Goal: Information Seeking & Learning: Learn about a topic

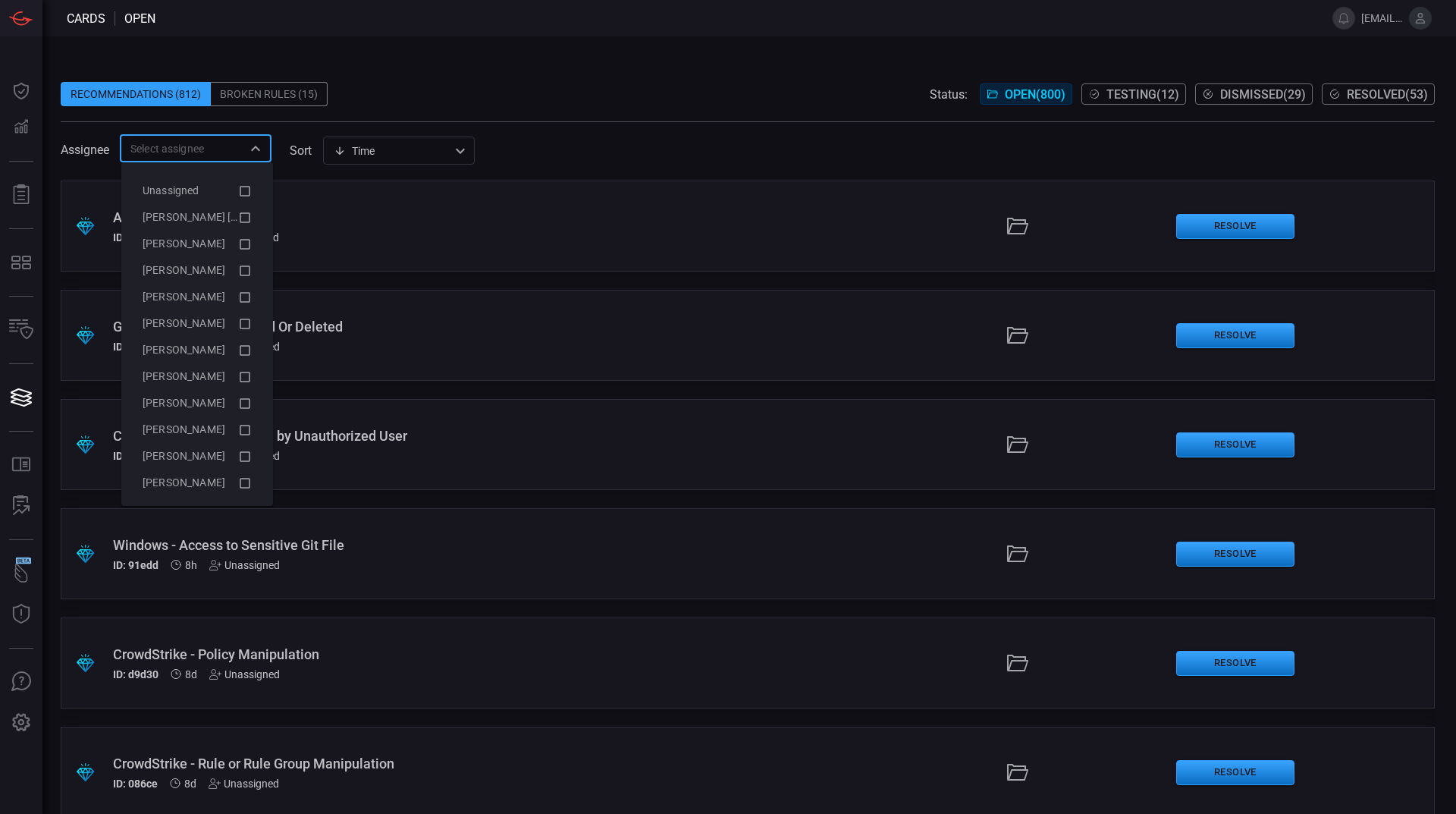
click at [166, 142] on input "text" at bounding box center [183, 149] width 117 height 19
click at [238, 215] on icon at bounding box center [245, 217] width 13 height 18
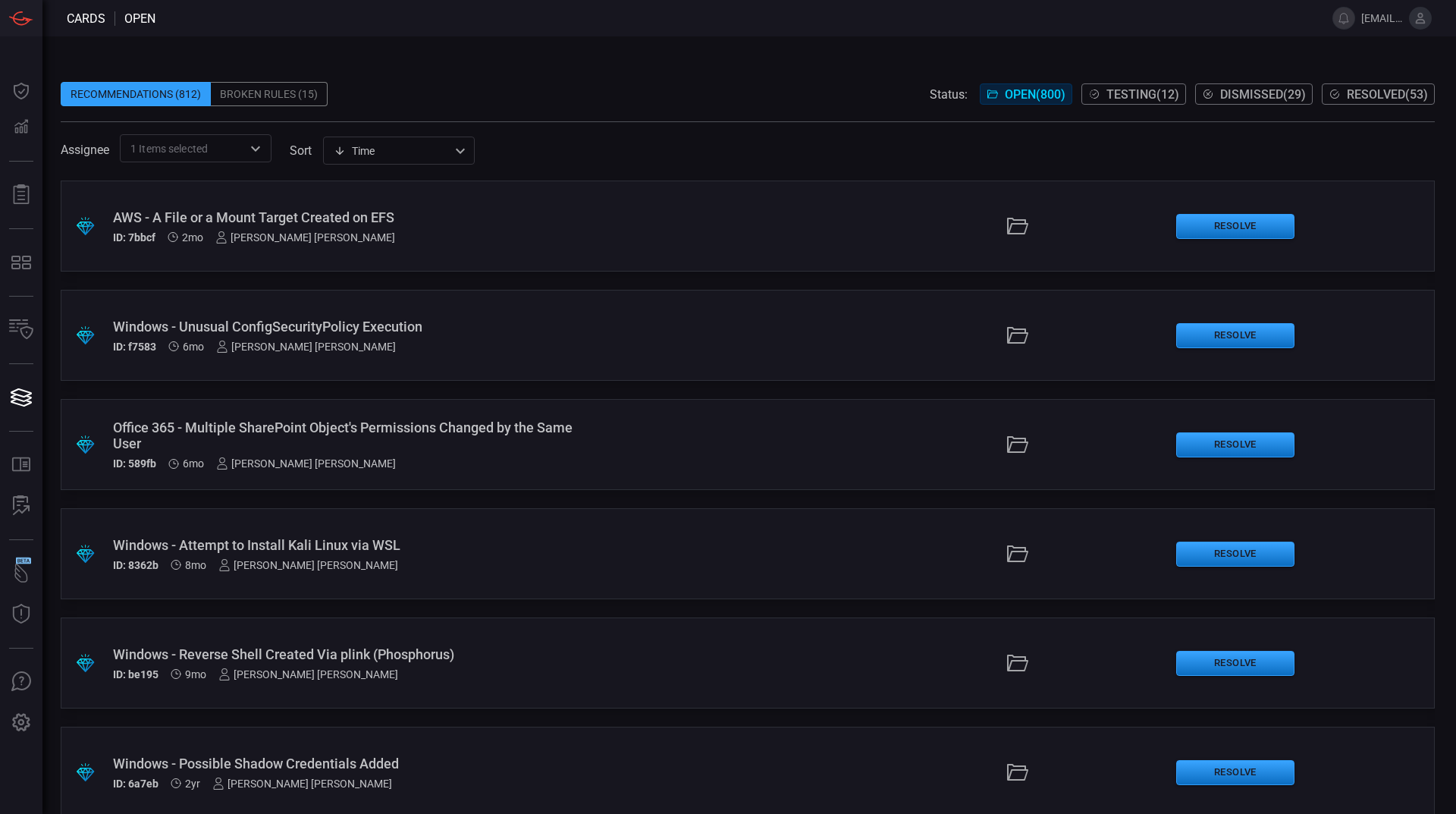
click at [455, 330] on div "Windows - Unusual ConfigSecurityPolicy Execution" at bounding box center [354, 326] width 481 height 16
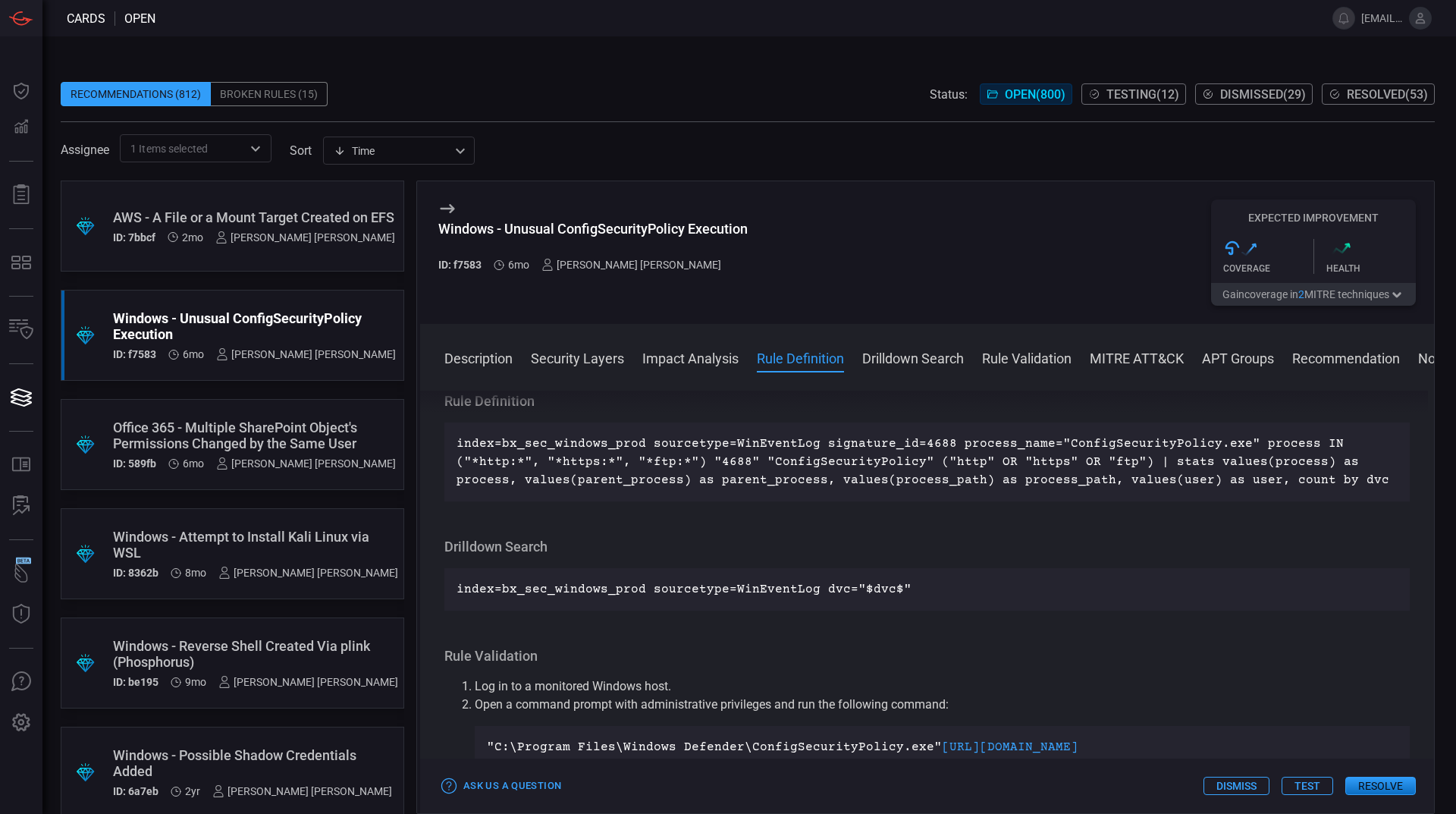
scroll to position [738, 0]
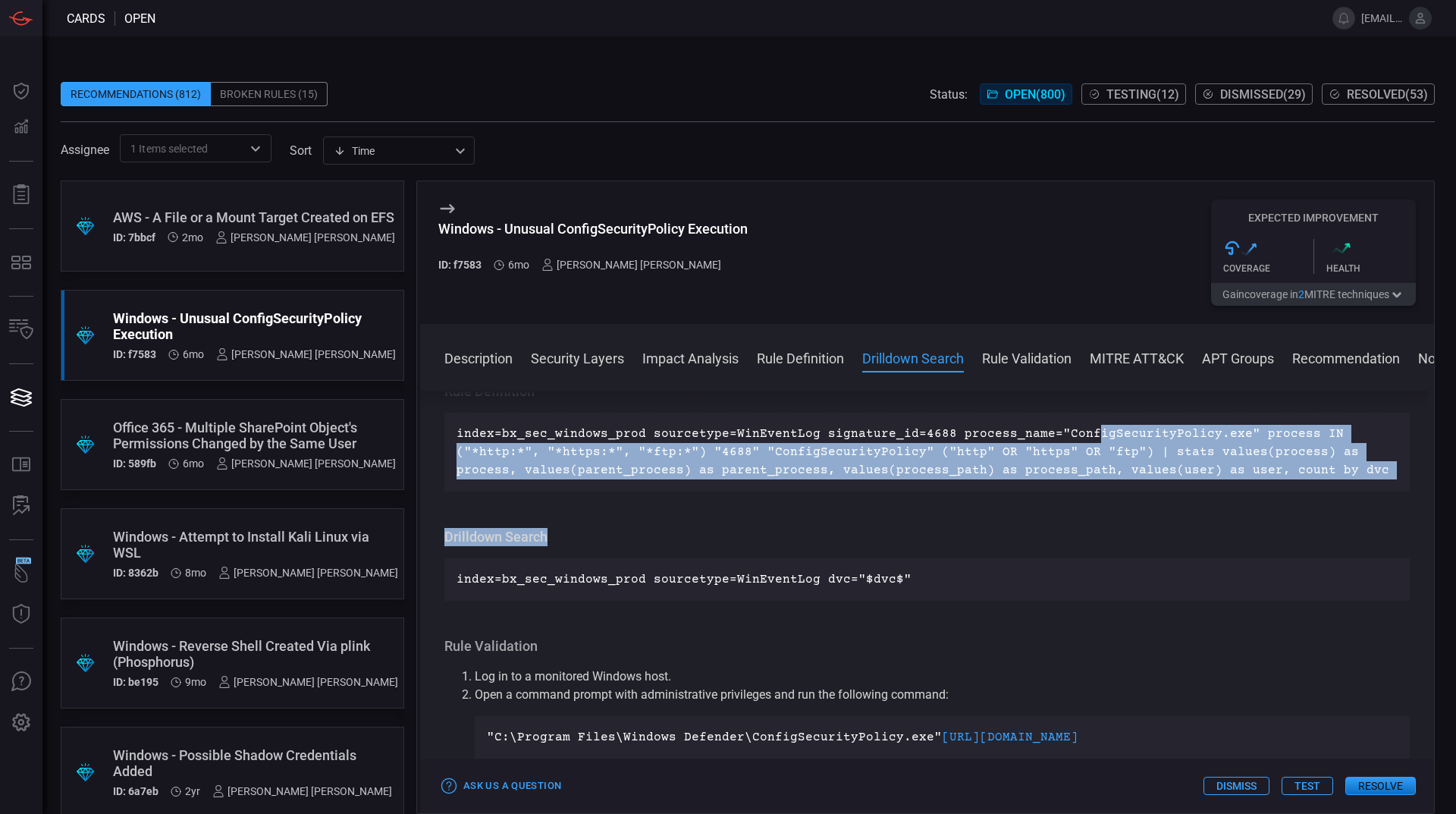
drag, startPoint x: 1072, startPoint y: 418, endPoint x: 899, endPoint y: 523, distance: 202.4
click at [899, 523] on div "Description Microsoft Defender's ConfigSecurityPolicy is a utility designed for…" at bounding box center [927, 600] width 1014 height 417
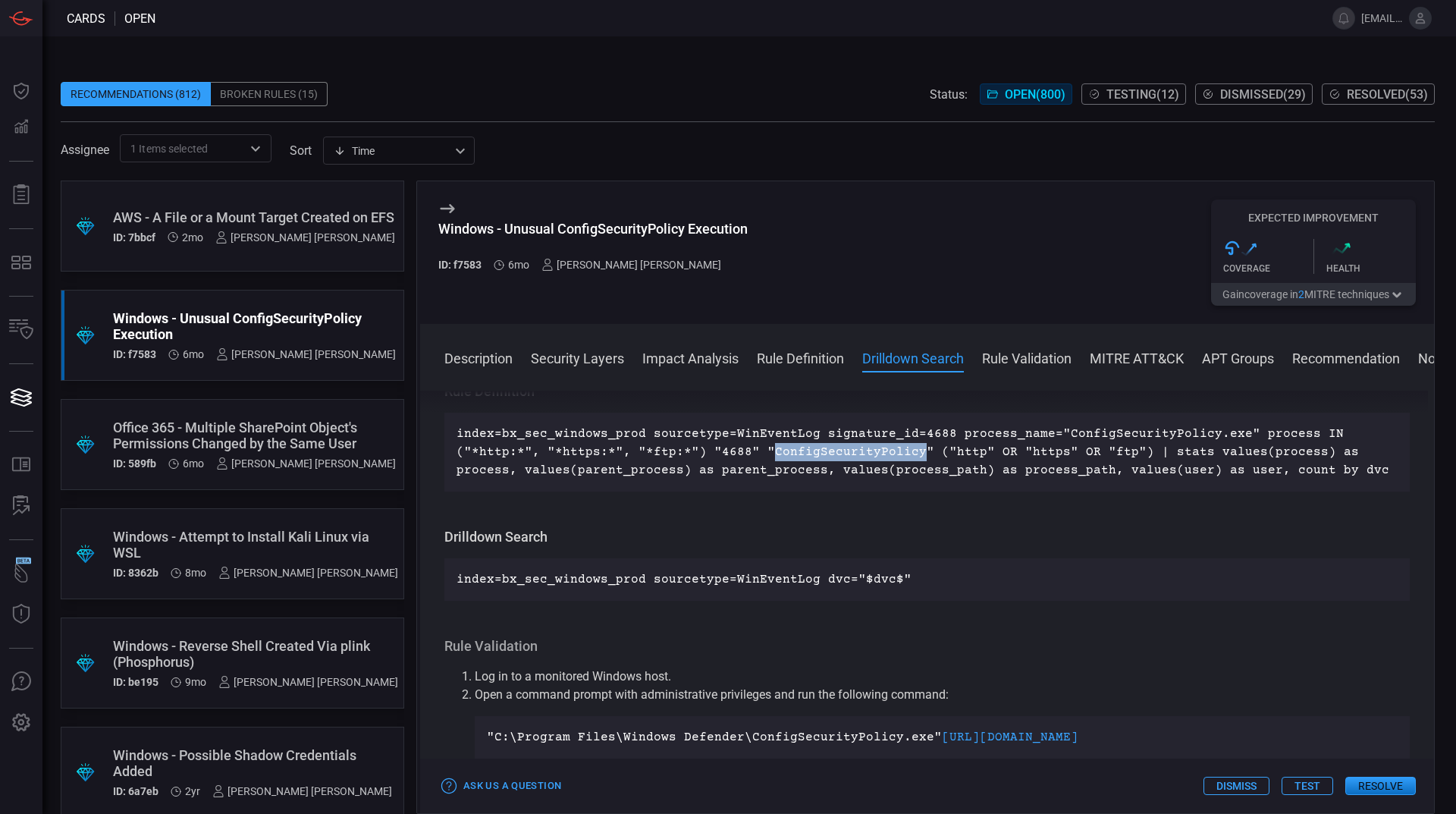
drag, startPoint x: 764, startPoint y: 452, endPoint x: 906, endPoint y: 449, distance: 142.0
click at [906, 449] on p "index=bx_sec_windows_prod sourcetype=WinEventLog signature_id=4688 process_name…" at bounding box center [927, 452] width 941 height 54
copy p "ConfigSecurityPolicy"
drag, startPoint x: 929, startPoint y: 452, endPoint x: 1121, endPoint y: 451, distance: 192.0
click at [1121, 451] on p "index=bx_sec_windows_prod sourcetype=WinEventLog signature_id=4688 process_name…" at bounding box center [927, 452] width 941 height 54
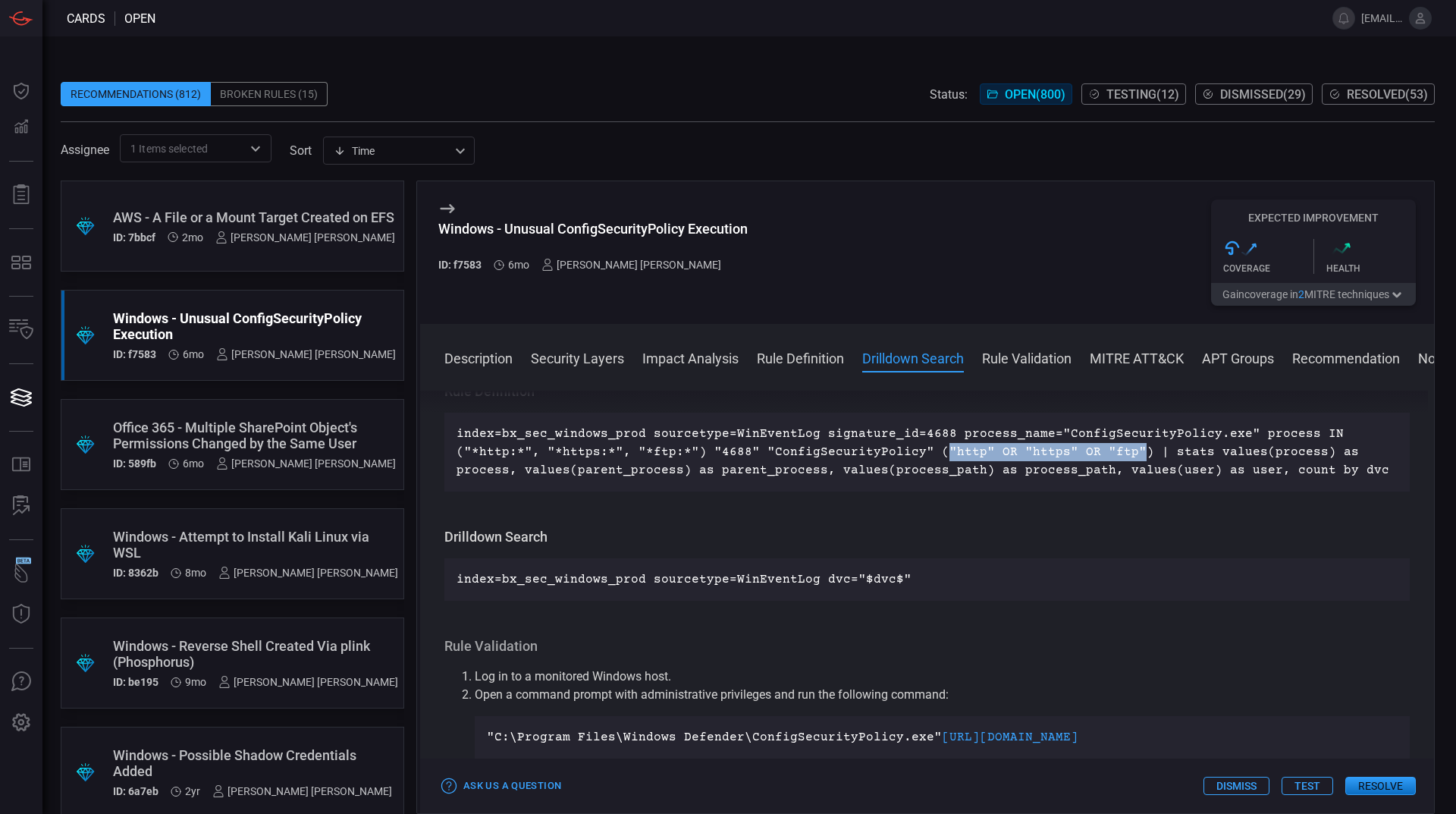
copy p ""http" OR "https" OR "ftp""
